Goal: Task Accomplishment & Management: Manage account settings

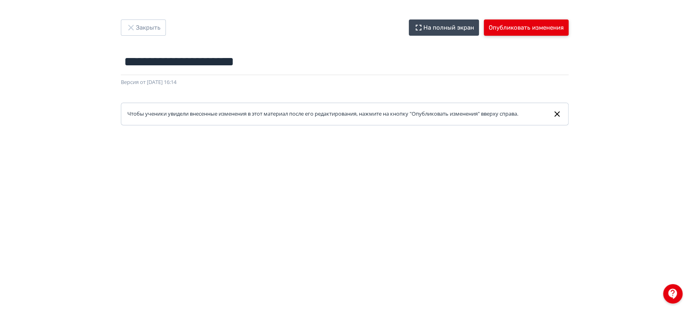
click at [505, 26] on button "Опубликовать изменения" at bounding box center [526, 27] width 85 height 16
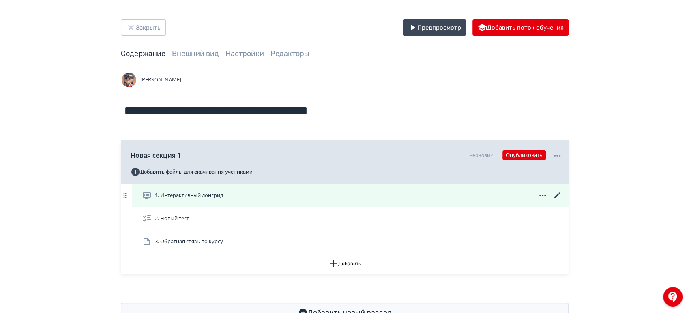
click at [555, 196] on icon at bounding box center [557, 196] width 10 height 10
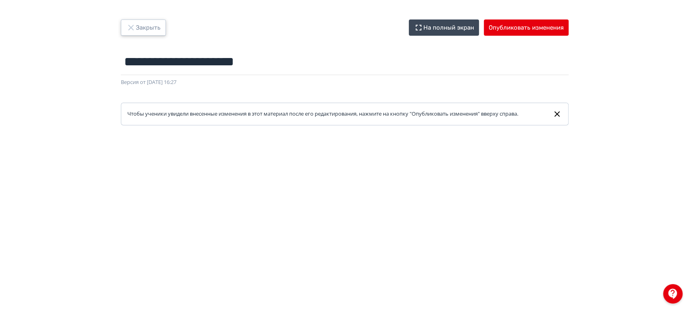
click at [139, 26] on button "Закрыть" at bounding box center [143, 27] width 45 height 16
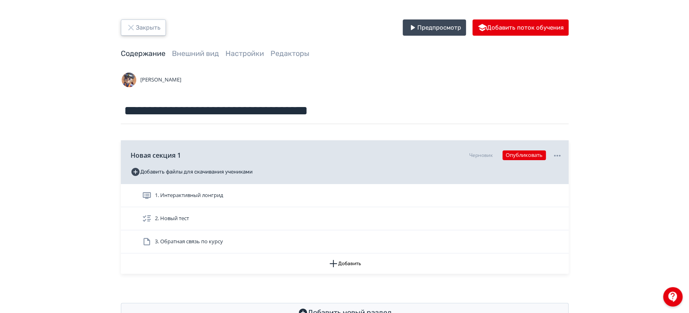
click at [145, 28] on button "Закрыть" at bounding box center [143, 27] width 45 height 16
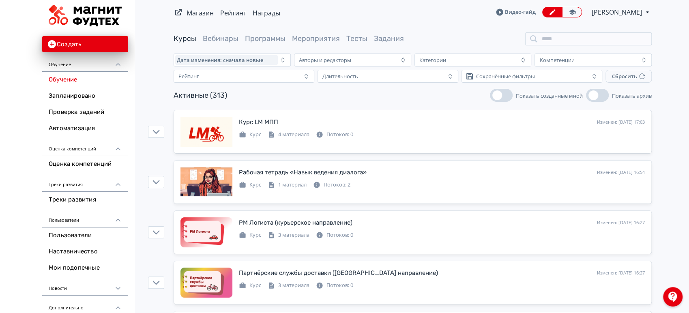
click at [623, 14] on span "[PERSON_NAME]" at bounding box center [618, 12] width 52 height 10
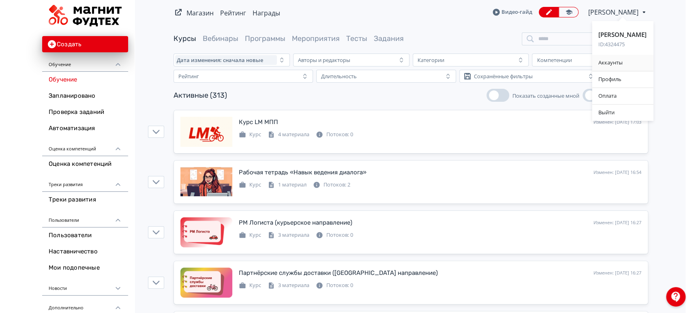
click at [610, 65] on div "Аккаунты" at bounding box center [622, 63] width 61 height 16
